Goal: Information Seeking & Learning: Learn about a topic

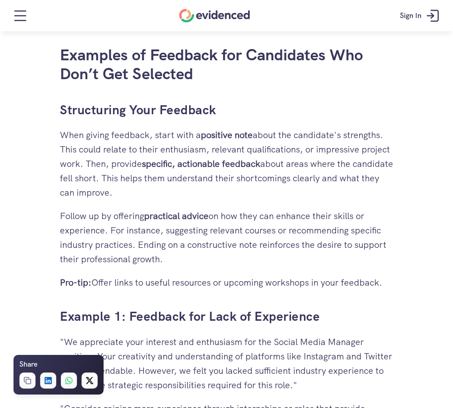
scroll to position [1865, 0]
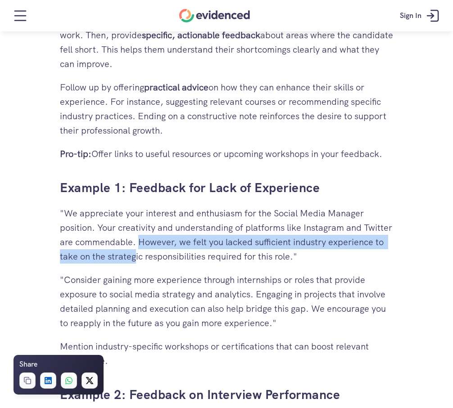
drag, startPoint x: 169, startPoint y: 243, endPoint x: 194, endPoint y: 262, distance: 30.8
click at [194, 262] on p ""We appreciate your interest and enthusiasm for the Social Media Manager positi…" at bounding box center [226, 235] width 333 height 58
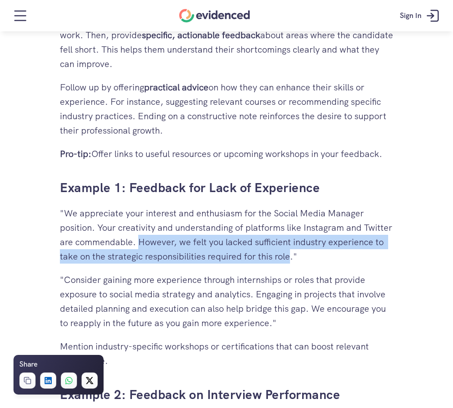
drag, startPoint x: 171, startPoint y: 240, endPoint x: 350, endPoint y: 250, distance: 180.0
click at [350, 250] on p ""We appreciate your interest and enthusiasm for the Social Media Manager positi…" at bounding box center [226, 235] width 333 height 58
click at [257, 255] on p ""We appreciate your interest and enthusiasm for the Social Media Manager positi…" at bounding box center [226, 235] width 333 height 58
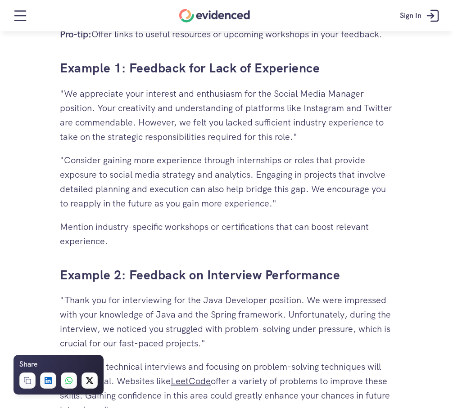
scroll to position [2000, 0]
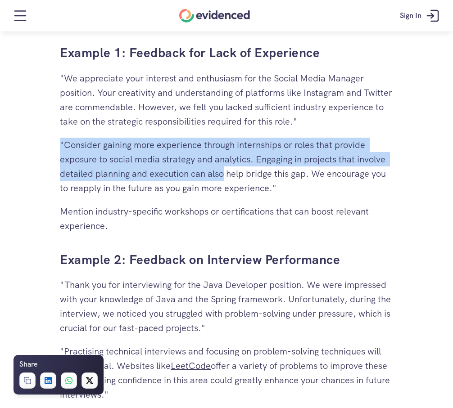
drag, startPoint x: 58, startPoint y: 144, endPoint x: 225, endPoint y: 181, distance: 171.0
click at [225, 181] on p ""Consider gaining more experience through internships or roles that provide exp…" at bounding box center [226, 167] width 333 height 58
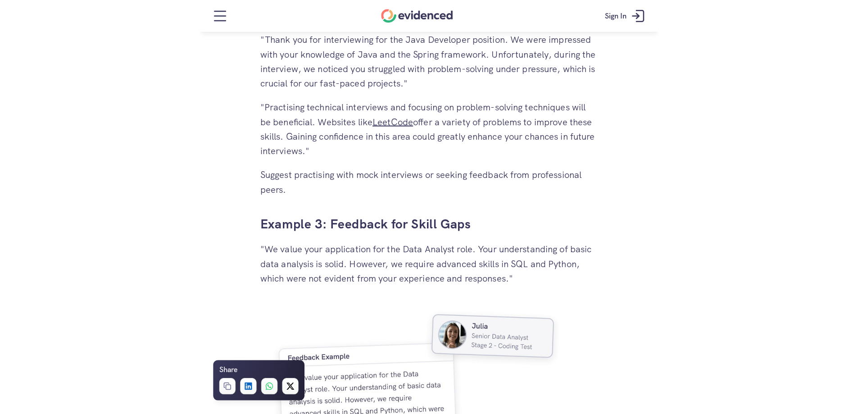
scroll to position [2225, 0]
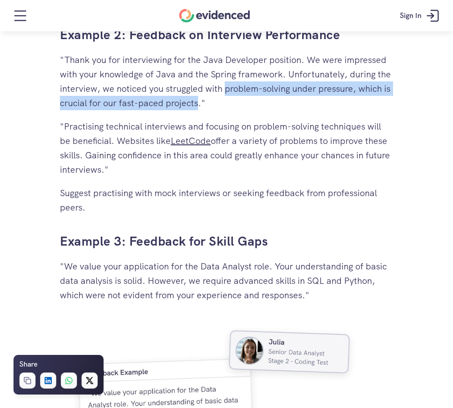
drag, startPoint x: 226, startPoint y: 91, endPoint x: 198, endPoint y: 104, distance: 30.8
click at [198, 104] on p ""Thank you for interviewing for the Java Developer position. We were impressed …" at bounding box center [226, 82] width 333 height 58
copy p "problem-solving under pressure, which is crucial for our fast-paced projects"
